Goal: Task Accomplishment & Management: Manage account settings

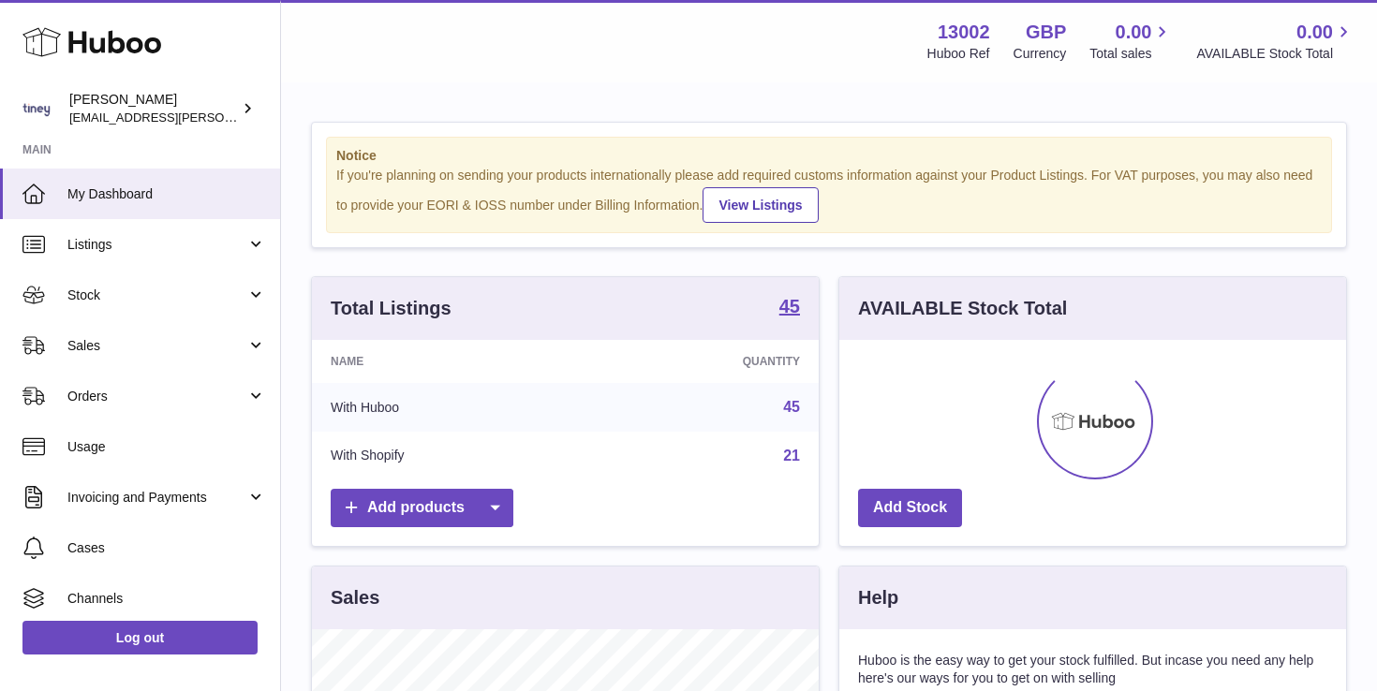
scroll to position [292, 507]
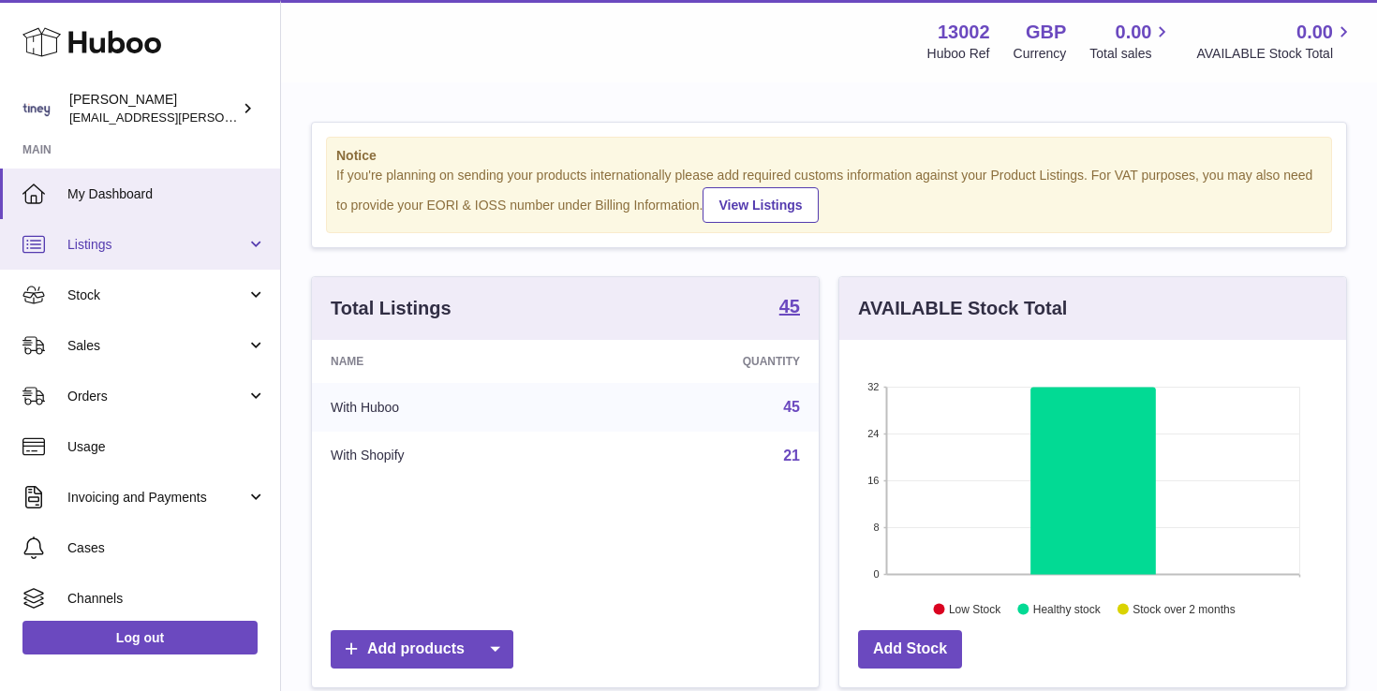
click at [118, 258] on link "Listings" at bounding box center [140, 244] width 280 height 51
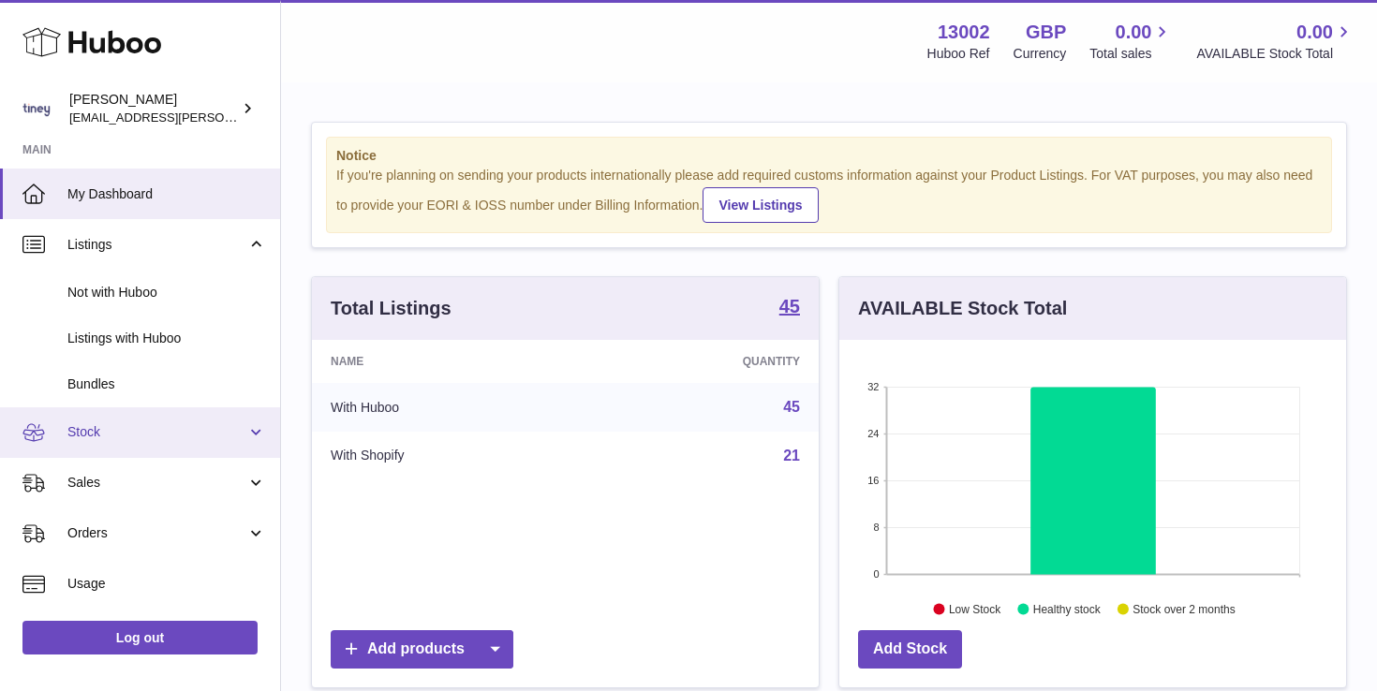
click at [147, 435] on span "Stock" at bounding box center [156, 432] width 179 height 18
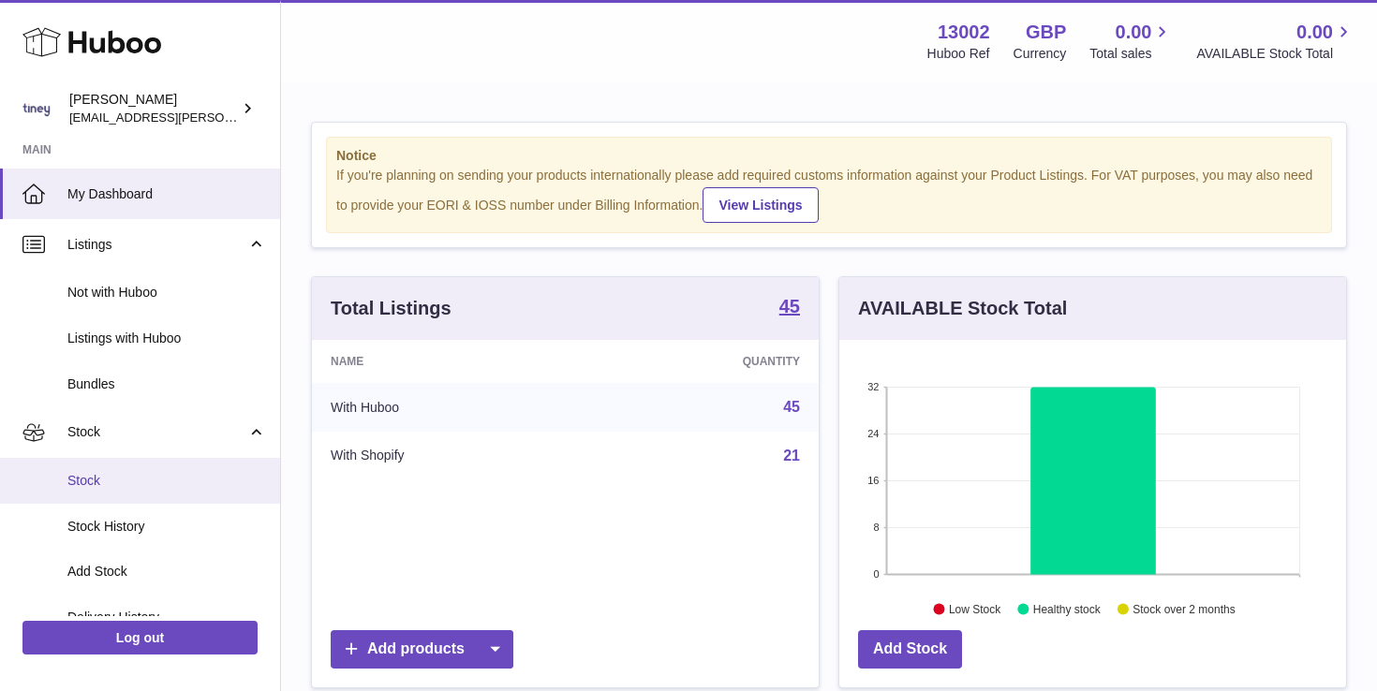
click at [178, 473] on span "Stock" at bounding box center [166, 481] width 199 height 18
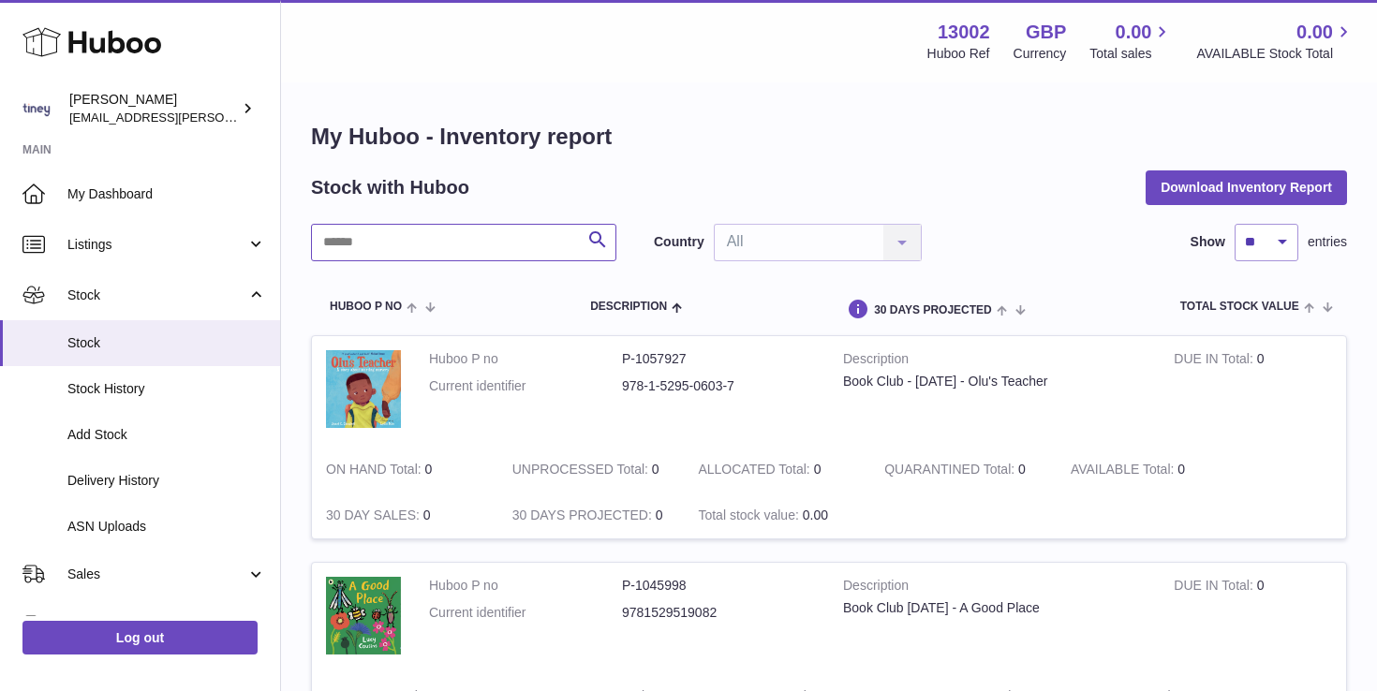
click at [419, 235] on input "text" at bounding box center [463, 242] width 305 height 37
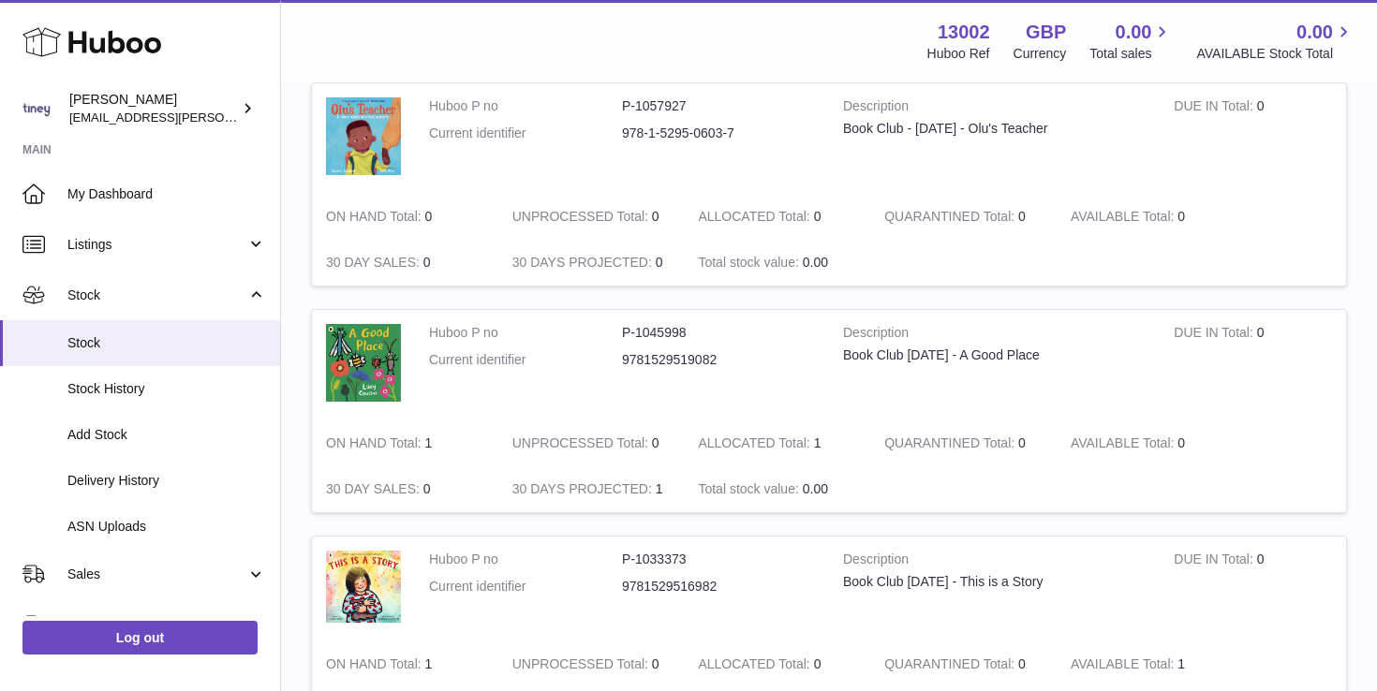
scroll to position [258, 0]
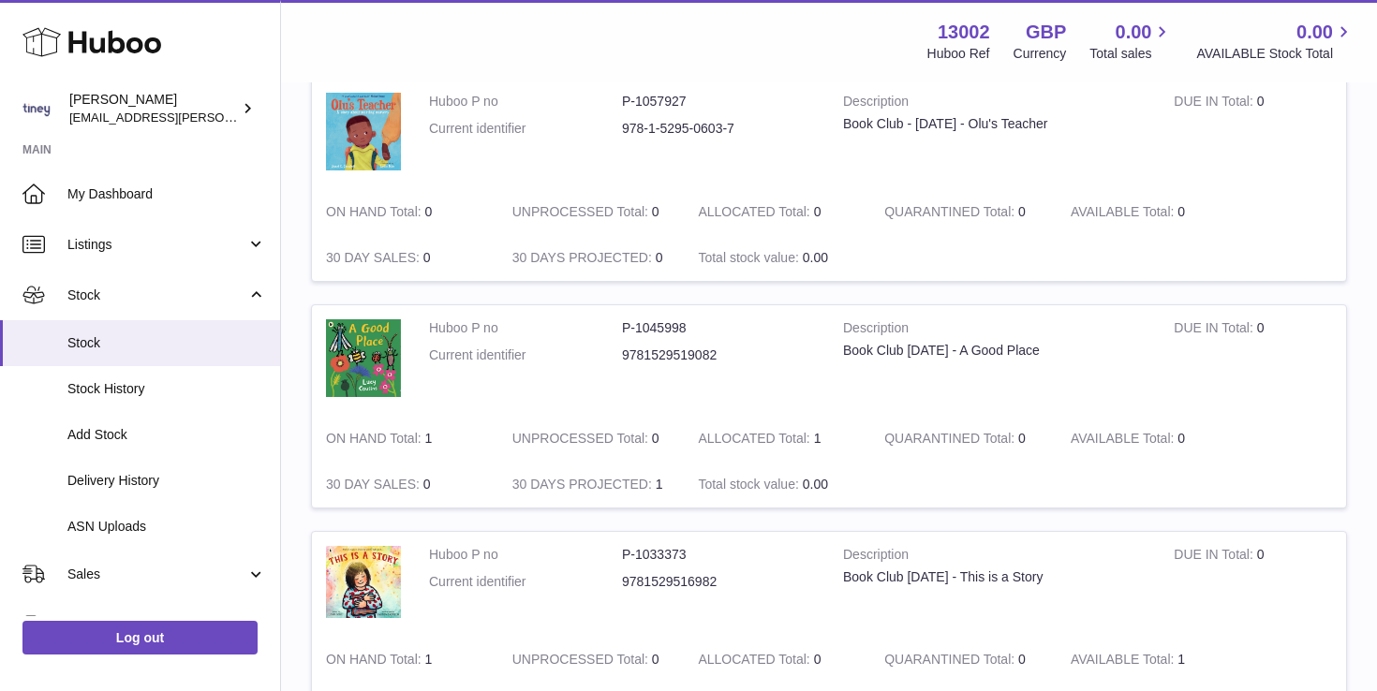
click at [682, 442] on td "UNPROCESSED Total 0" at bounding box center [591, 439] width 186 height 46
drag, startPoint x: 533, startPoint y: 478, endPoint x: 728, endPoint y: 478, distance: 194.8
click at [728, 479] on tr "Huboo P no P-1045998 Current identifier 9781529519082 Description Book Club Jun…" at bounding box center [829, 406] width 1036 height 204
click at [805, 434] on strong "ALLOCATED Total" at bounding box center [755, 441] width 115 height 20
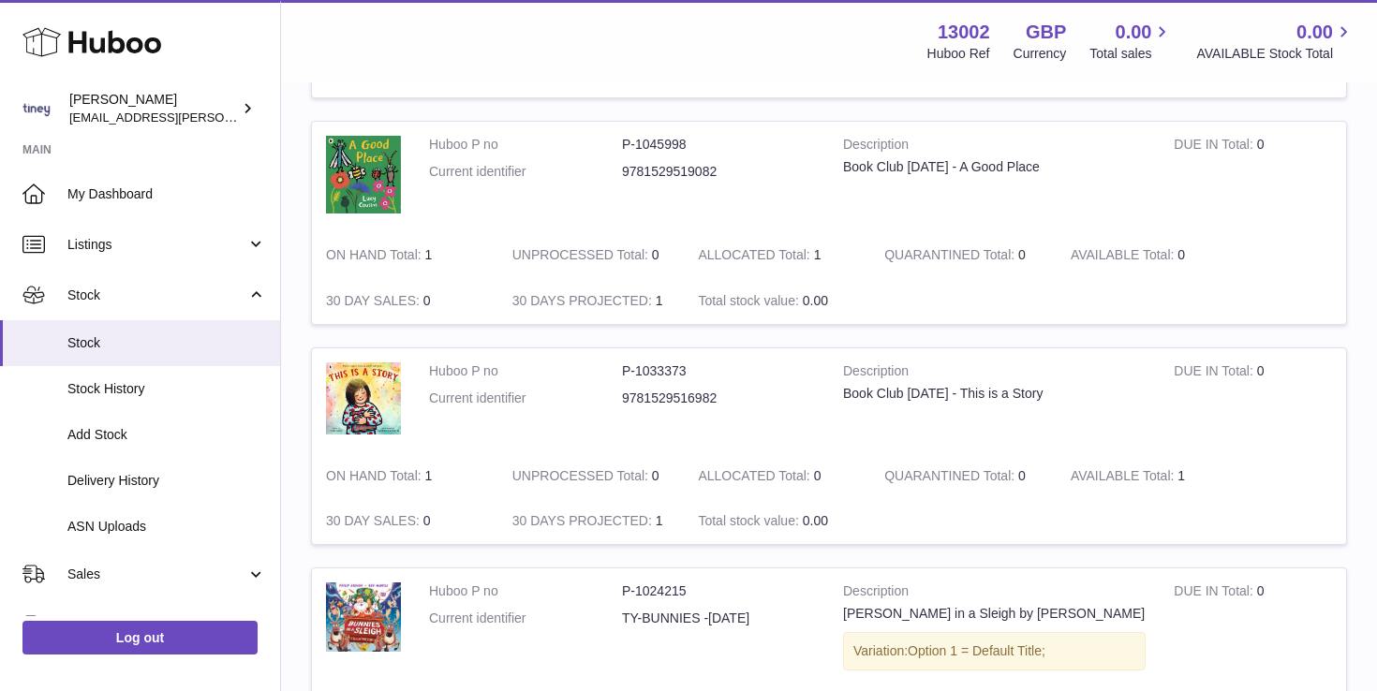
scroll to position [446, 0]
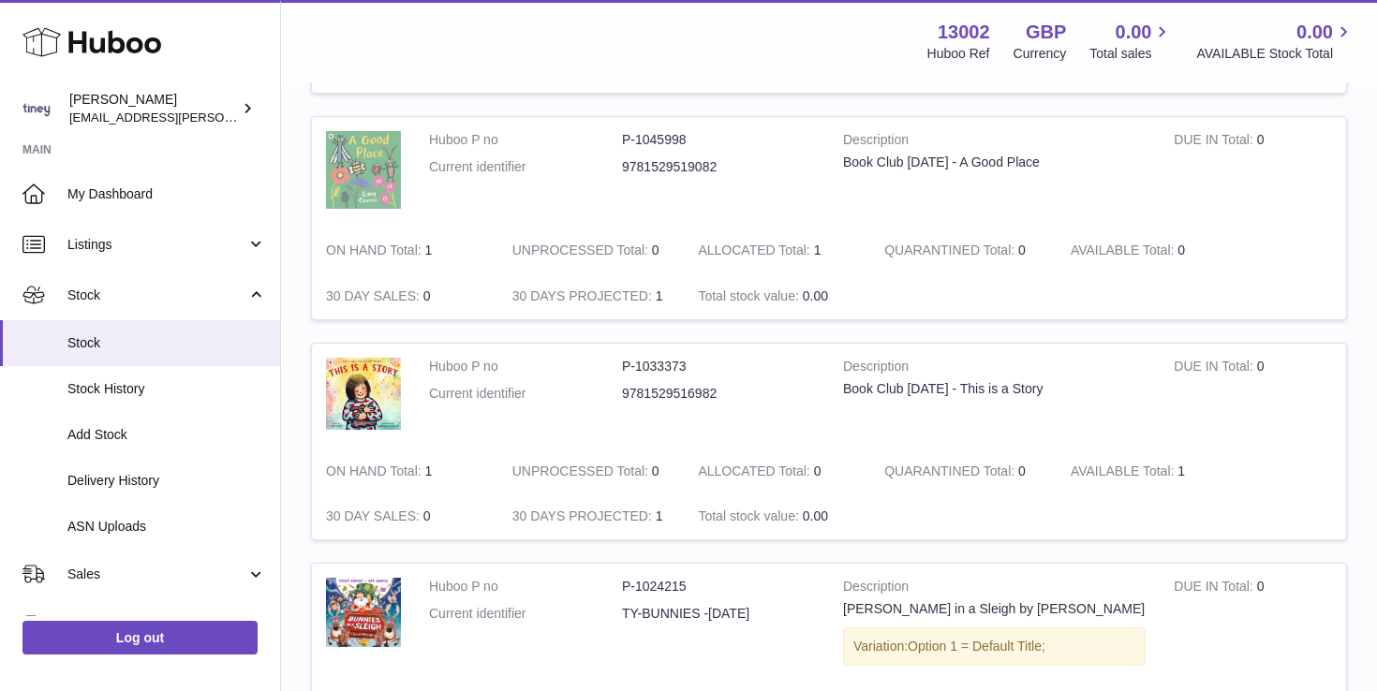
click at [395, 169] on img at bounding box center [363, 170] width 75 height 78
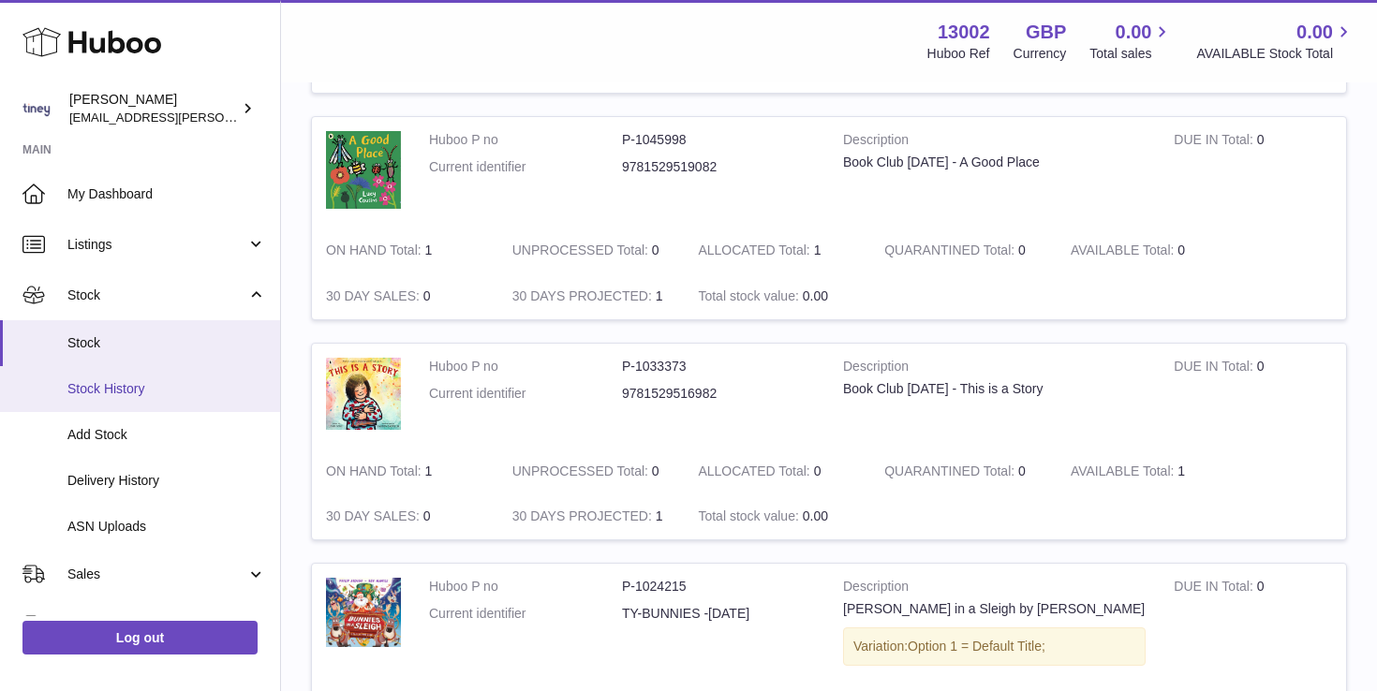
click at [143, 404] on link "Stock History" at bounding box center [140, 389] width 280 height 46
click at [139, 381] on span "Stock History" at bounding box center [166, 389] width 199 height 18
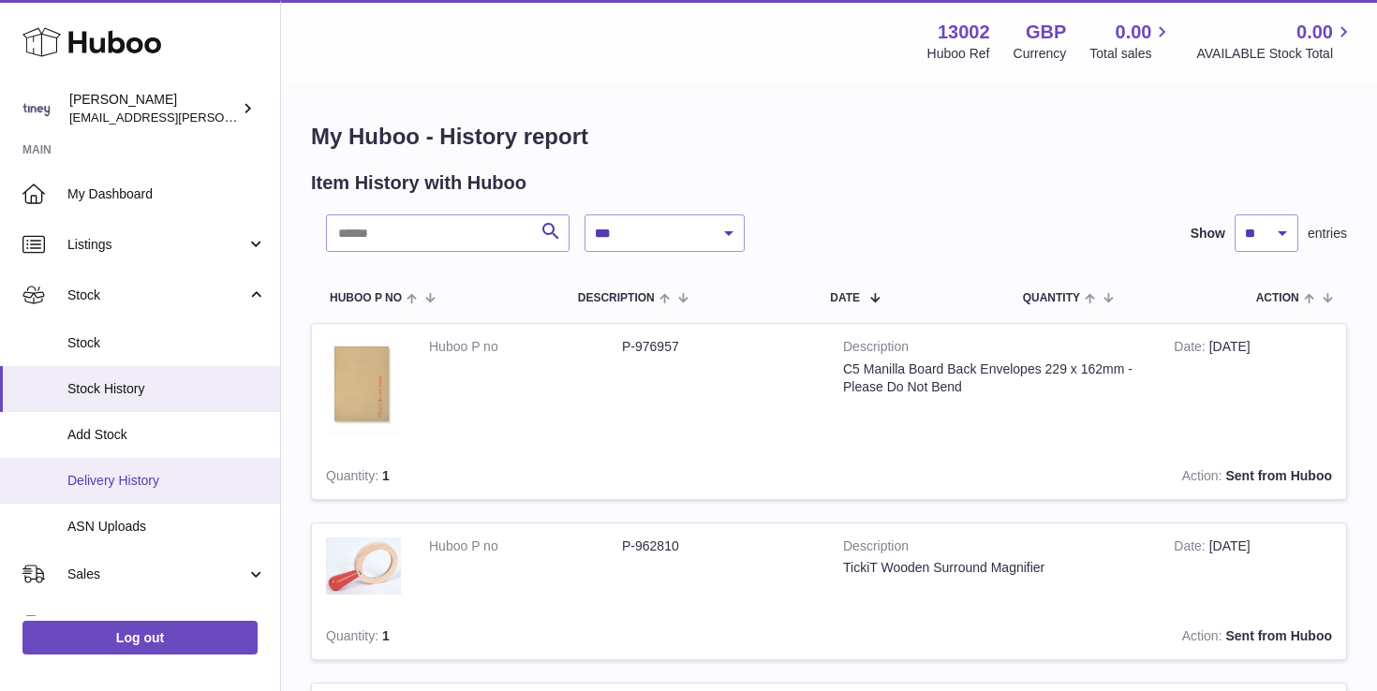
click at [104, 475] on span "Delivery History" at bounding box center [166, 481] width 199 height 18
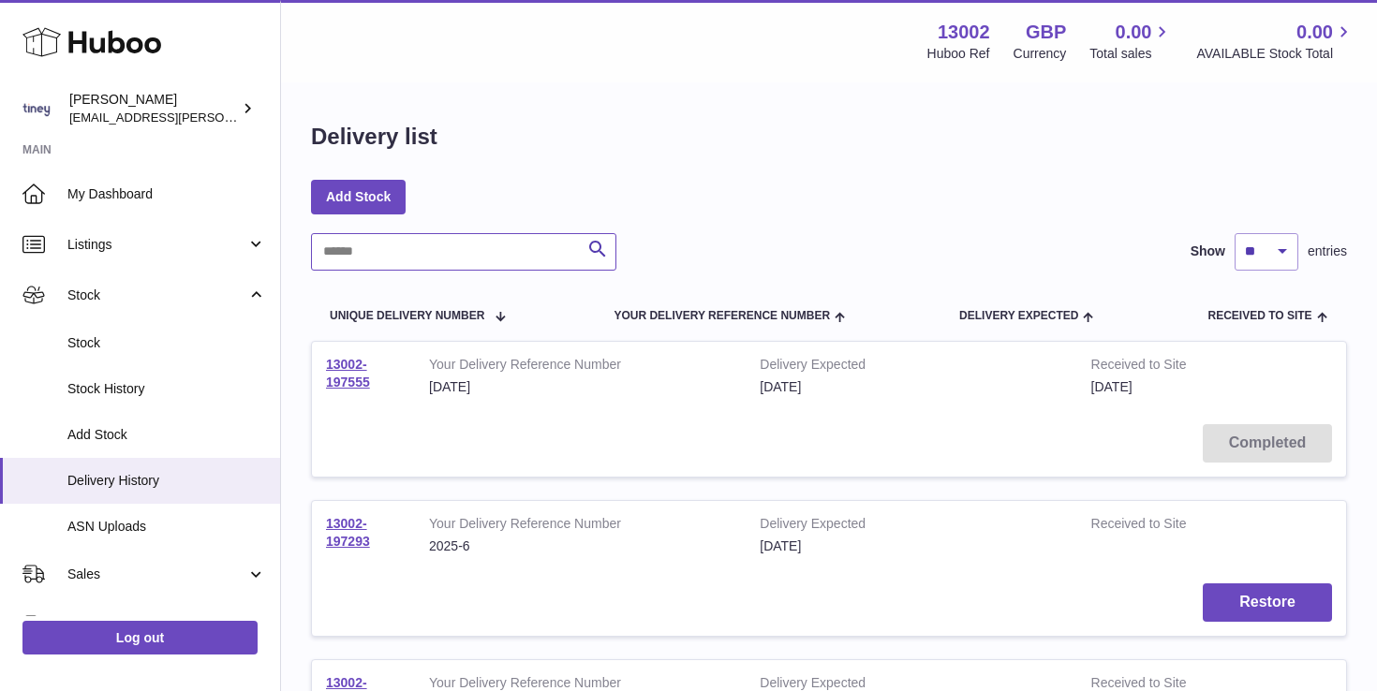
click at [469, 244] on input "text" at bounding box center [463, 251] width 305 height 37
type input "**********"
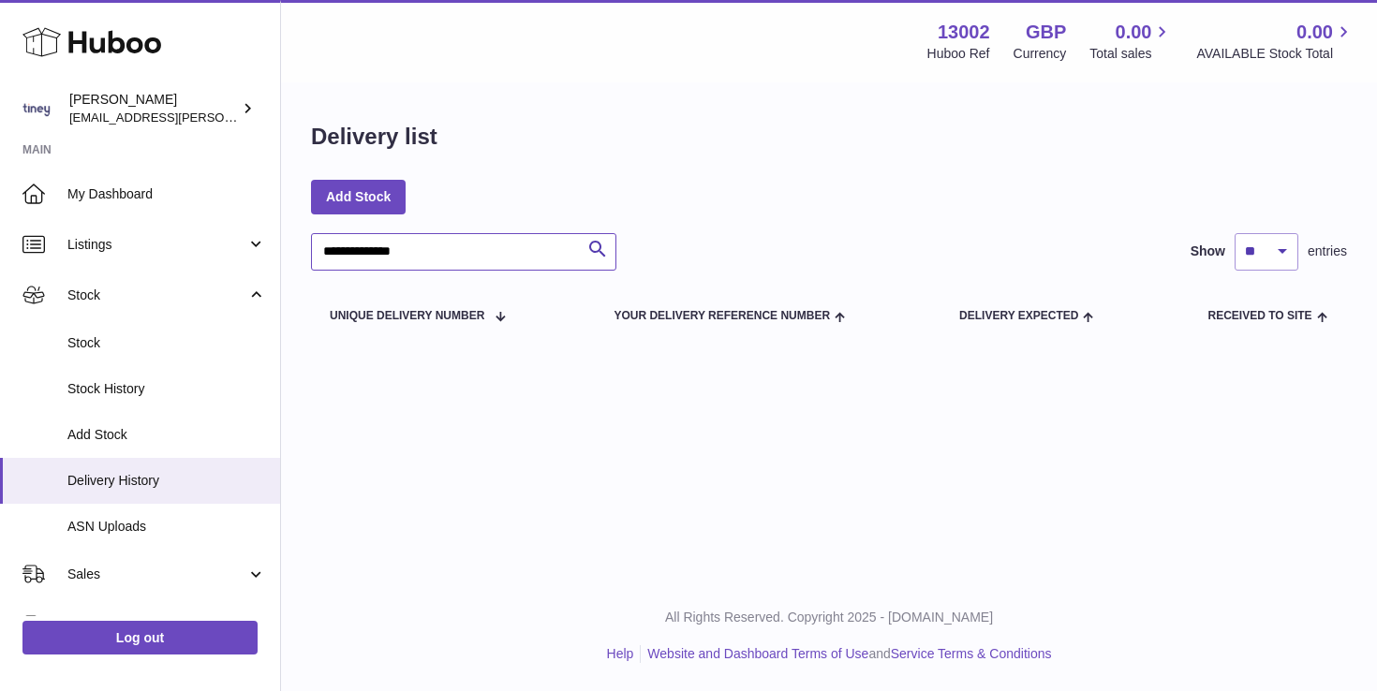
click at [477, 263] on input "**********" at bounding box center [463, 251] width 305 height 37
drag, startPoint x: 477, startPoint y: 263, endPoint x: 293, endPoint y: 262, distance: 183.6
click at [293, 262] on div "**********" at bounding box center [829, 231] width 1096 height 294
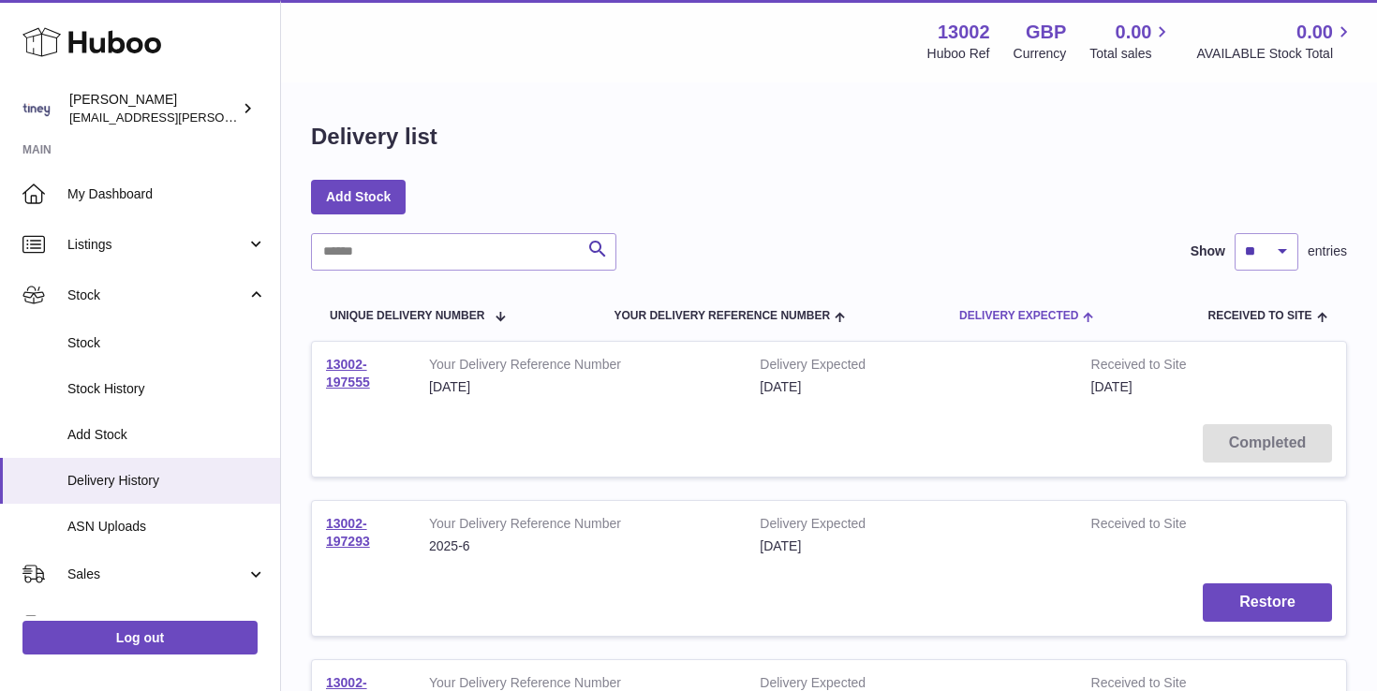
click at [1011, 313] on span "Delivery Expected" at bounding box center [1018, 316] width 119 height 12
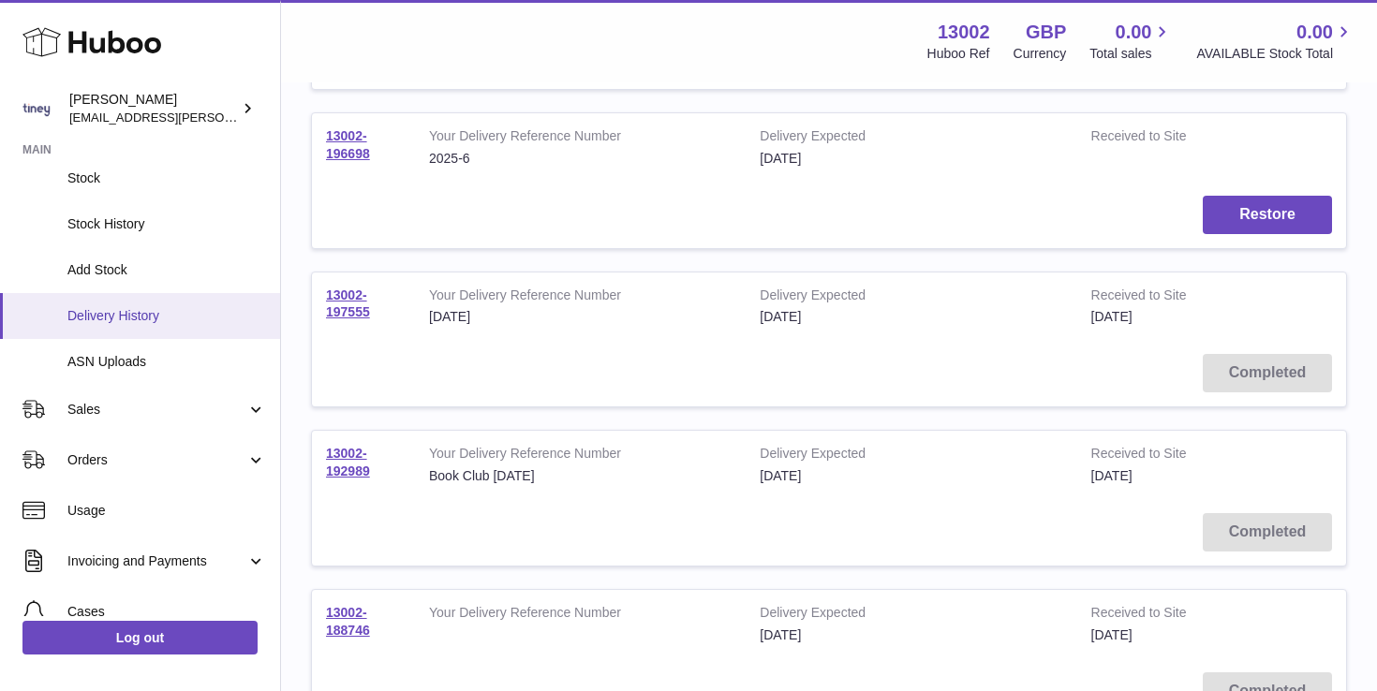
scroll to position [171, 0]
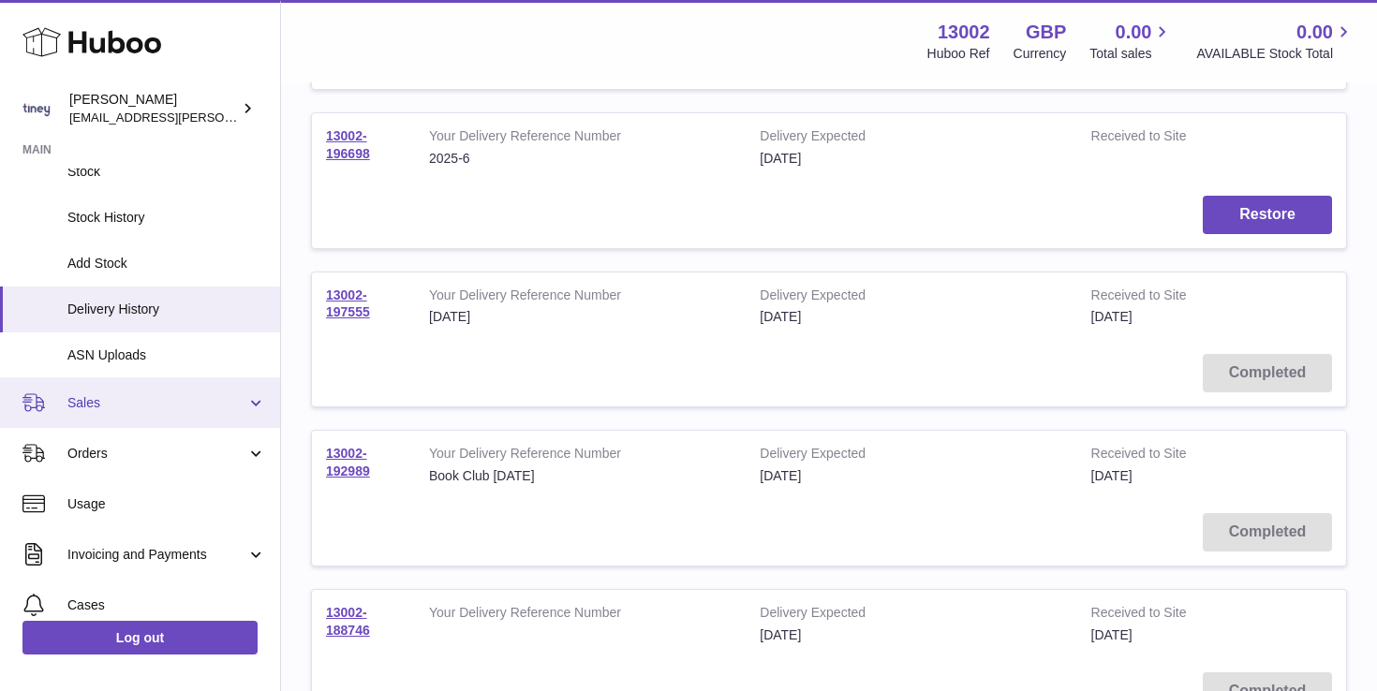
click at [155, 412] on link "Sales" at bounding box center [140, 402] width 280 height 51
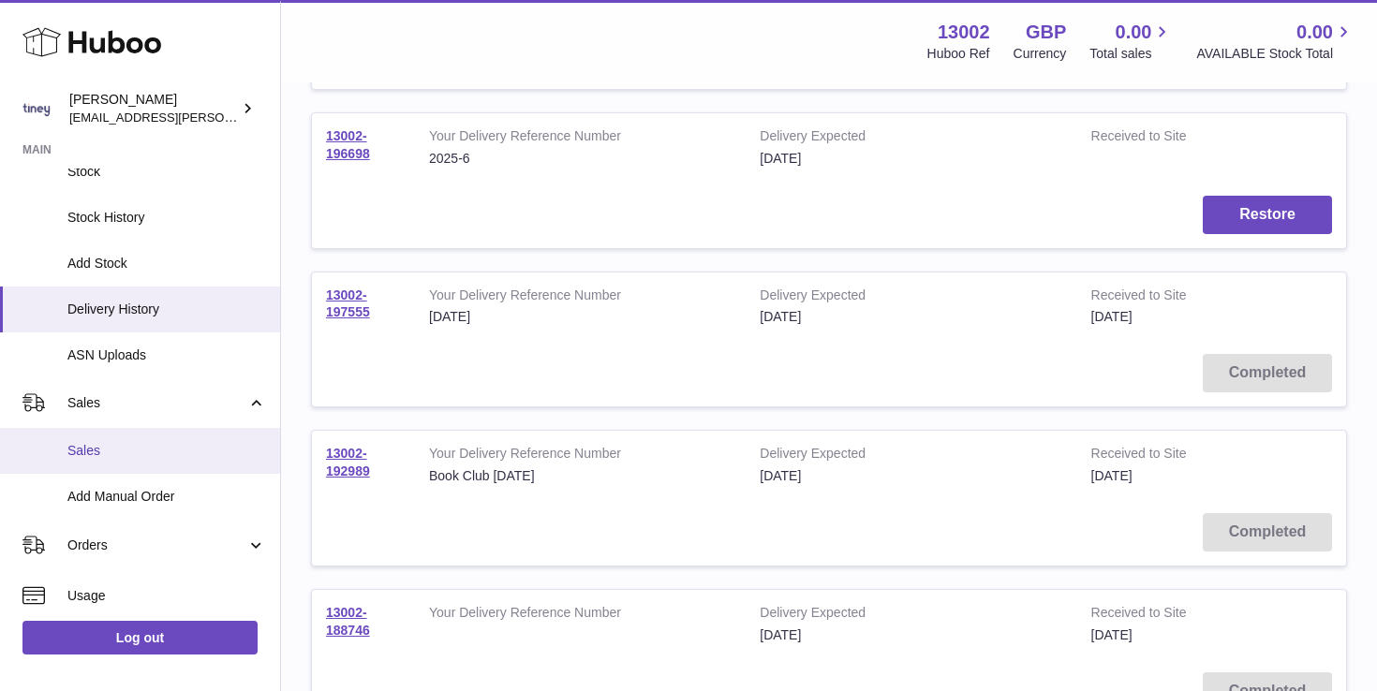
click at [179, 451] on span "Sales" at bounding box center [166, 451] width 199 height 18
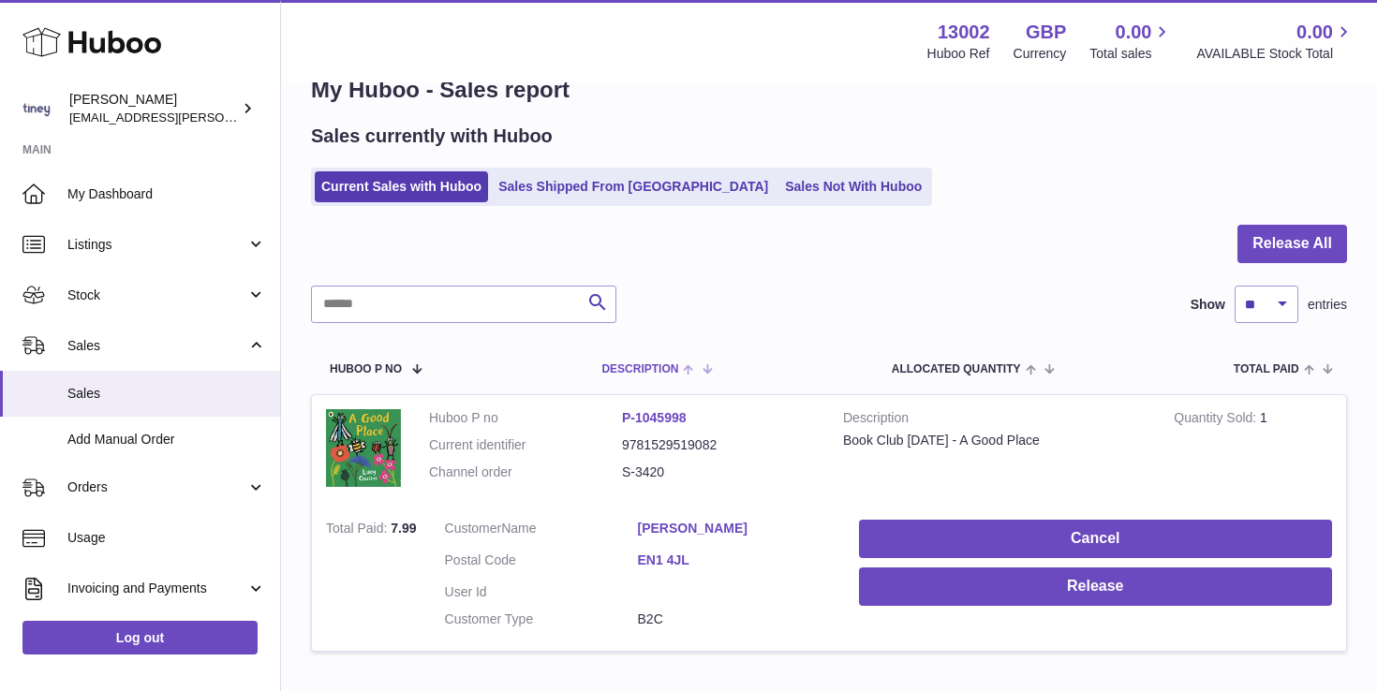
scroll to position [49, 0]
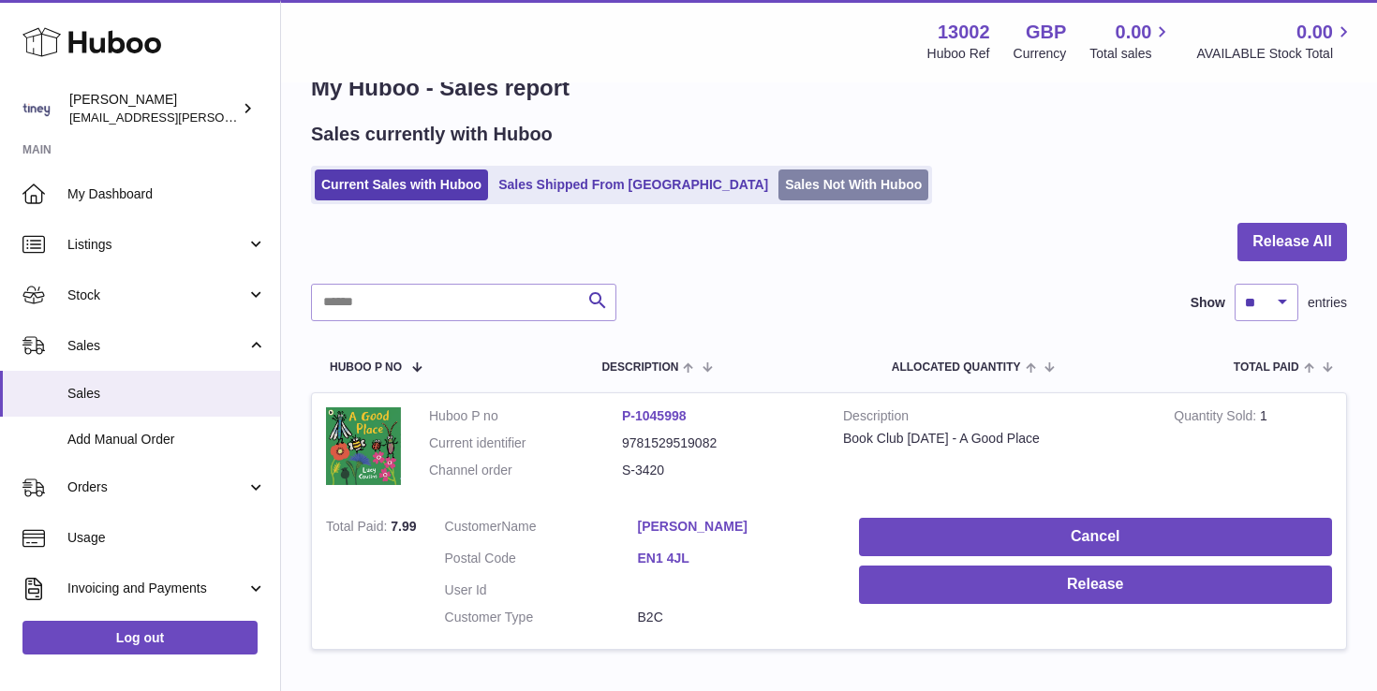
click at [778, 186] on link "Sales Not With Huboo" at bounding box center [853, 185] width 150 height 31
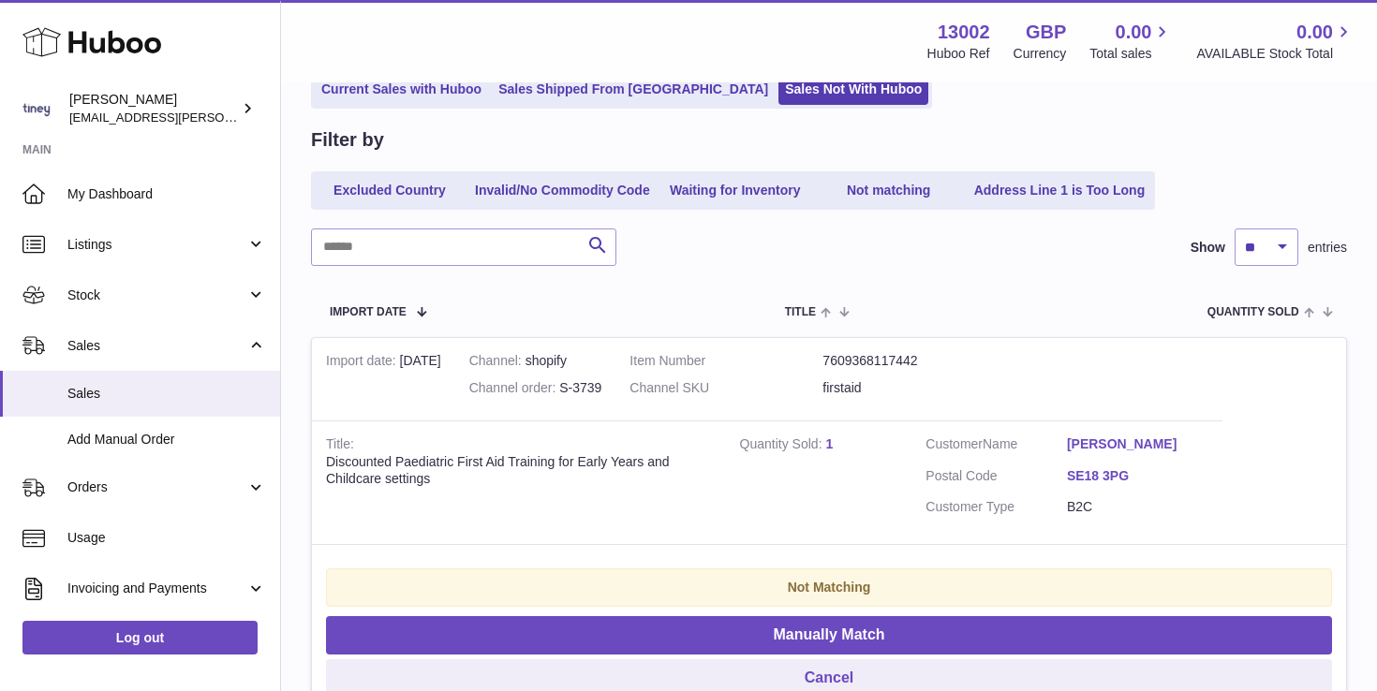
scroll to position [133, 0]
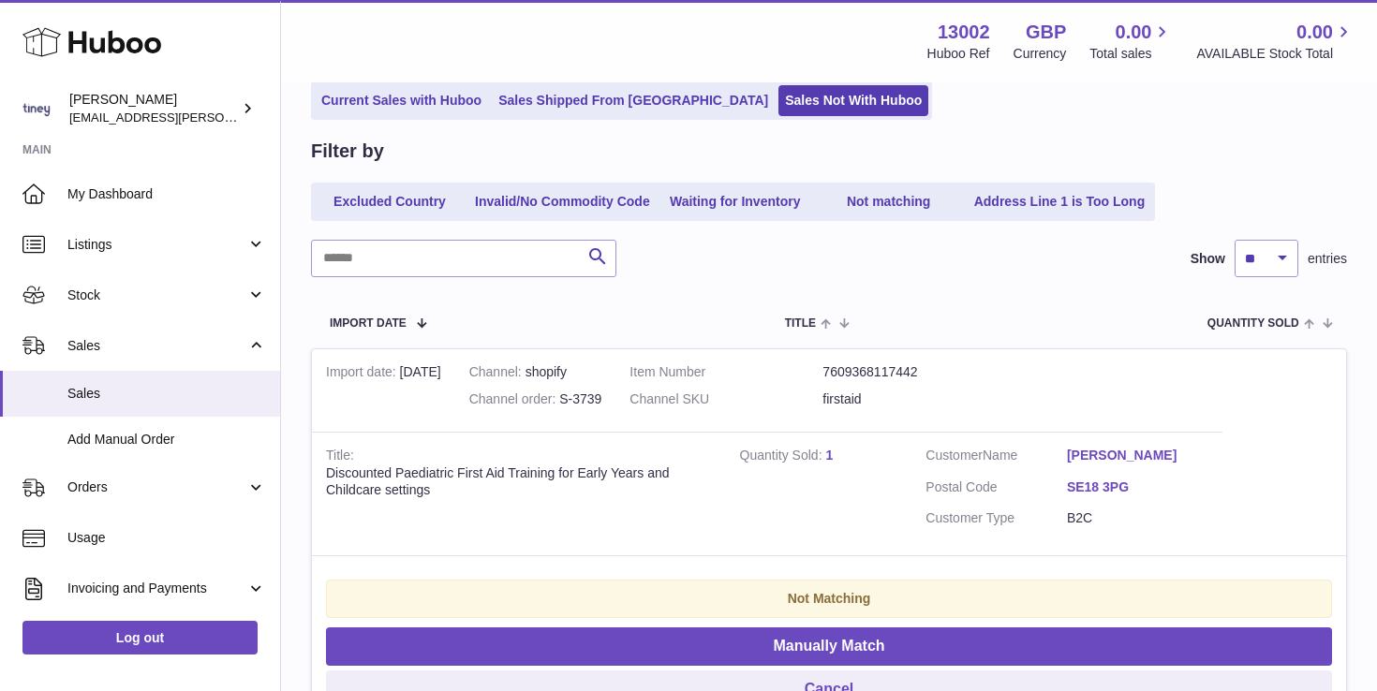
click at [391, 118] on ul "Current Sales with Huboo Sales Shipped From [GEOGRAPHIC_DATA] Sales Not With Hu…" at bounding box center [621, 100] width 621 height 38
click at [391, 107] on link "Current Sales with Huboo" at bounding box center [401, 100] width 173 height 31
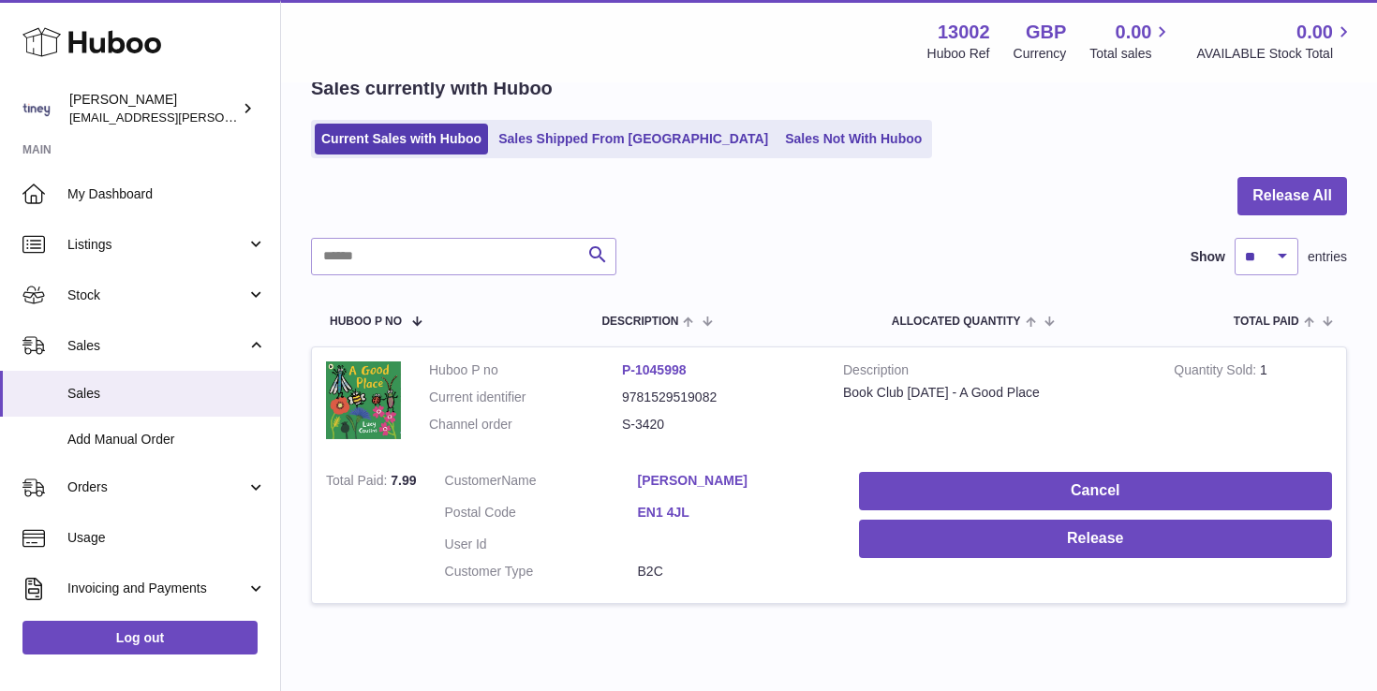
scroll to position [178, 0]
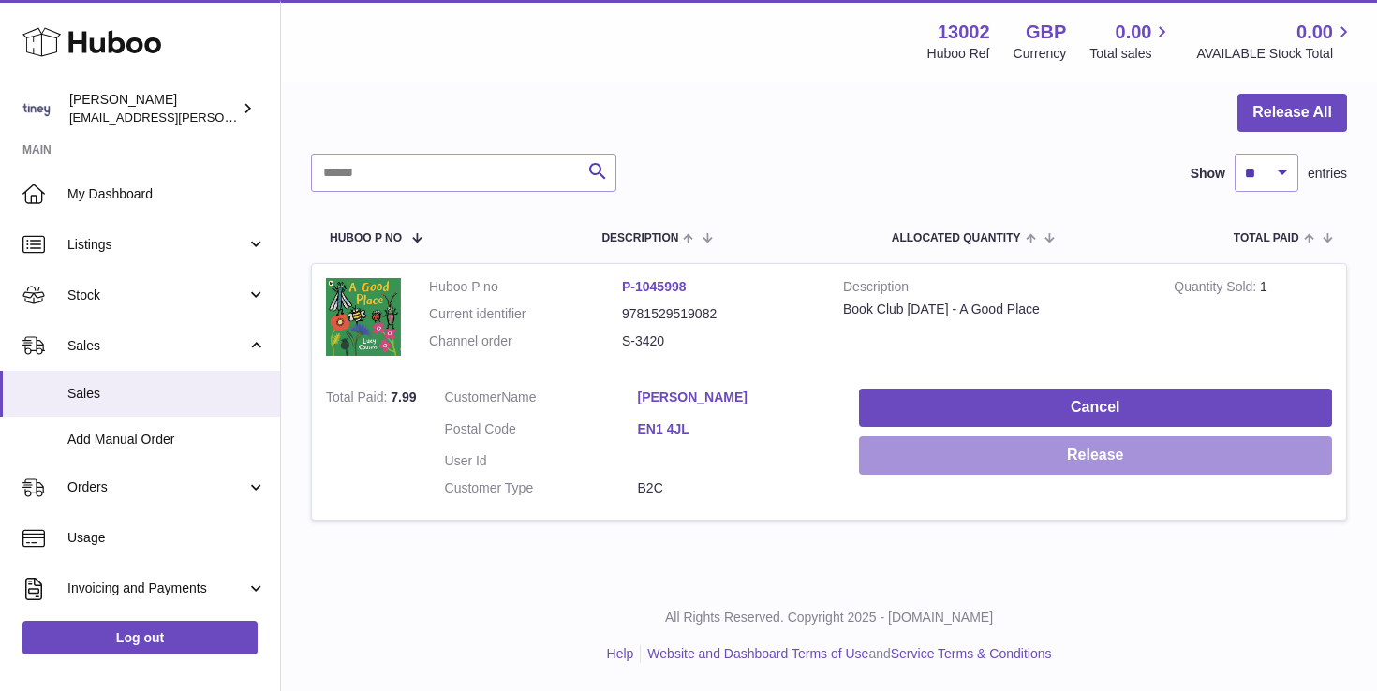
click at [1011, 467] on button "Release" at bounding box center [1095, 455] width 473 height 38
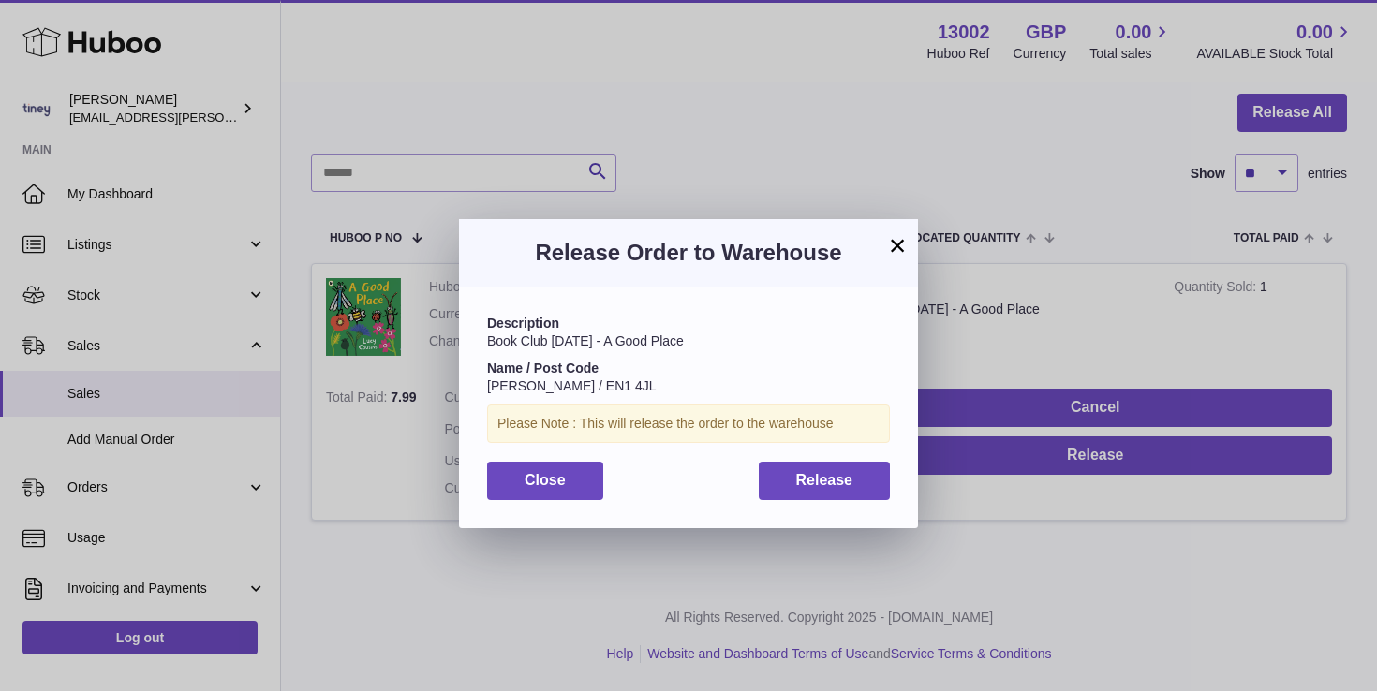
drag, startPoint x: 623, startPoint y: 409, endPoint x: 780, endPoint y: 409, distance: 157.3
click at [780, 409] on div "Please Note : This will release the order to the warehouse" at bounding box center [688, 424] width 403 height 38
drag, startPoint x: 607, startPoint y: 407, endPoint x: 747, endPoint y: 426, distance: 141.7
click at [746, 425] on div "Please Note : This will release the order to the warehouse" at bounding box center [688, 424] width 403 height 38
click at [832, 483] on span "Release" at bounding box center [824, 480] width 57 height 16
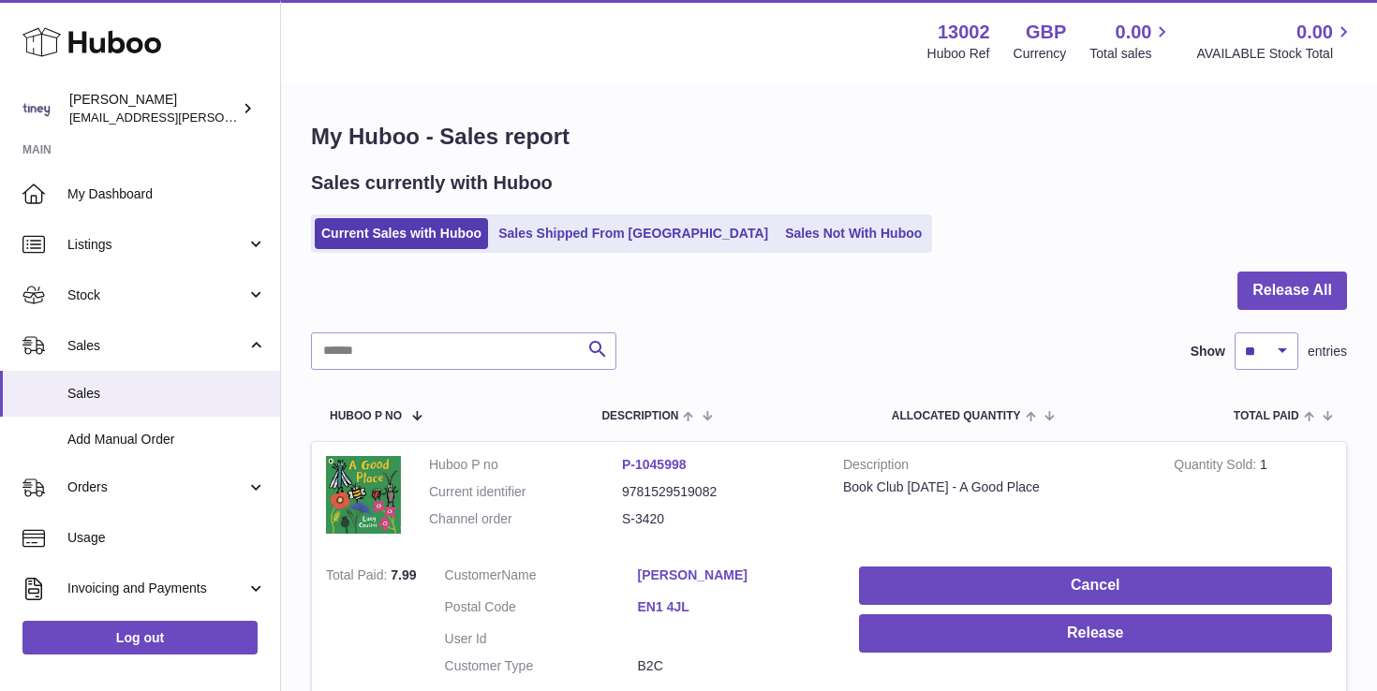
scroll to position [178, 0]
